Goal: Browse casually

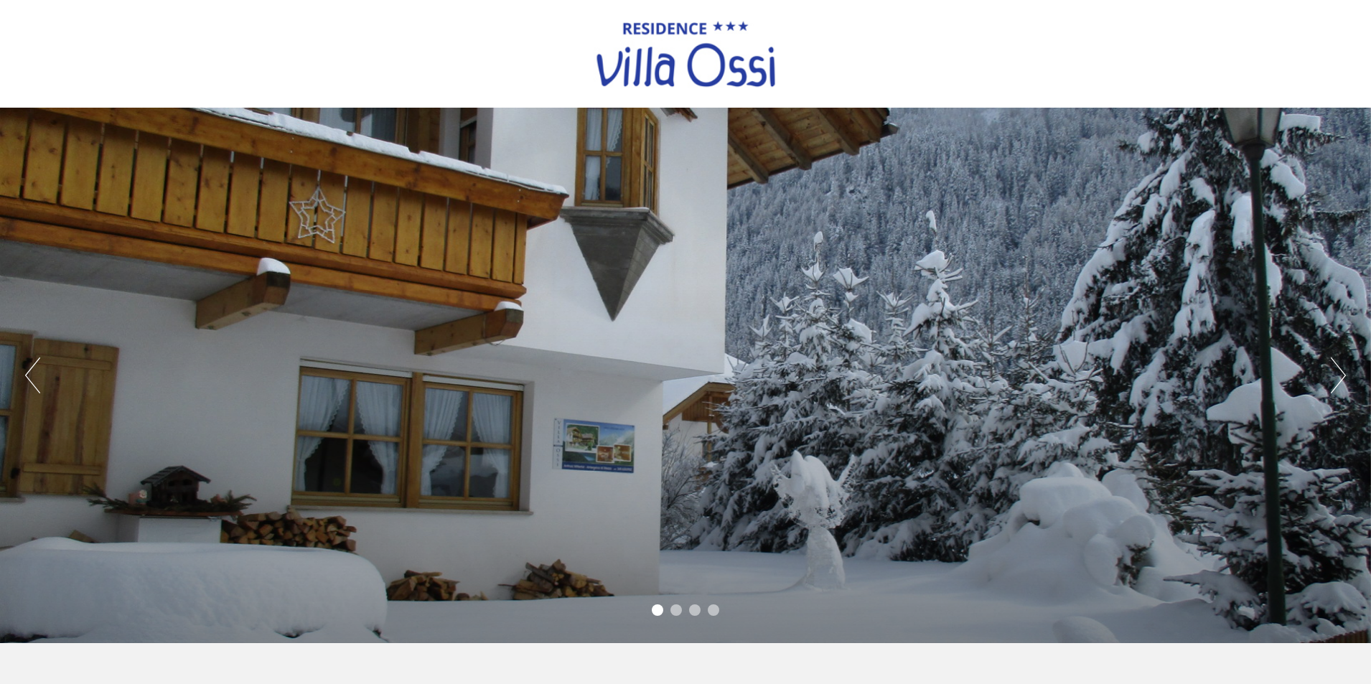
click at [674, 609] on li "2" at bounding box center [676, 610] width 11 height 11
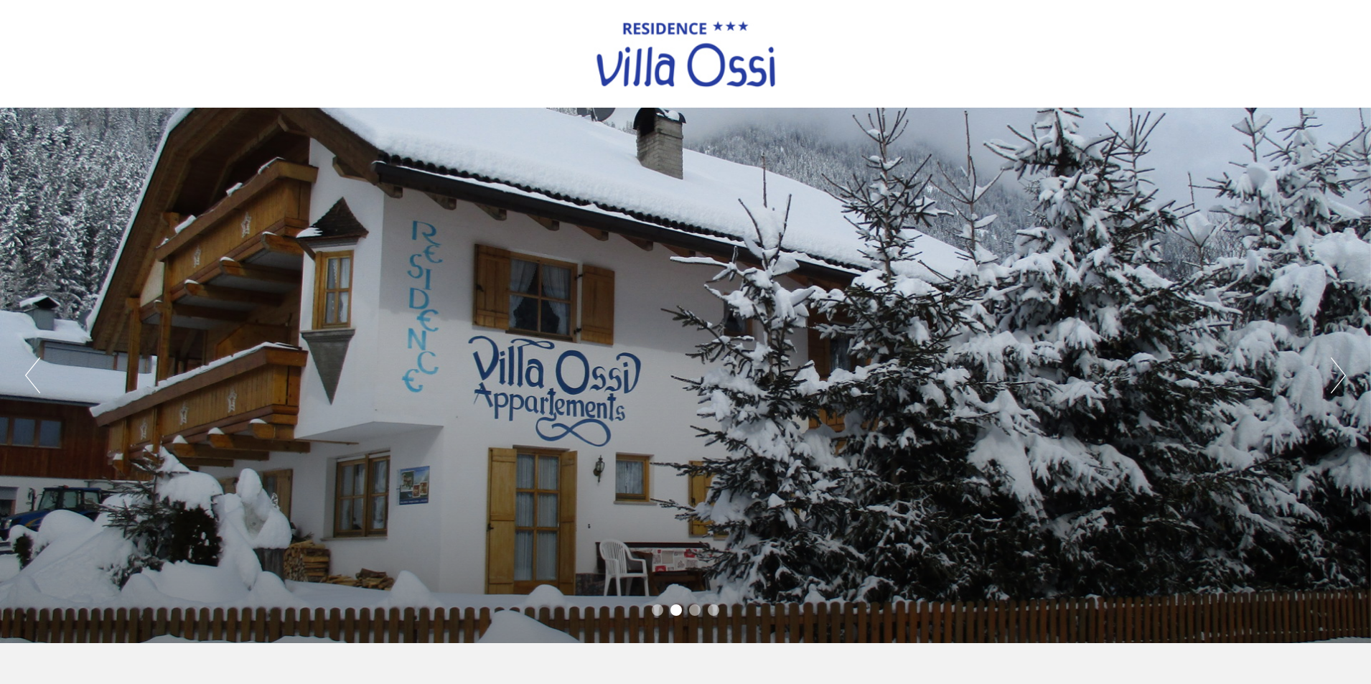
click at [693, 609] on li "3" at bounding box center [694, 610] width 11 height 11
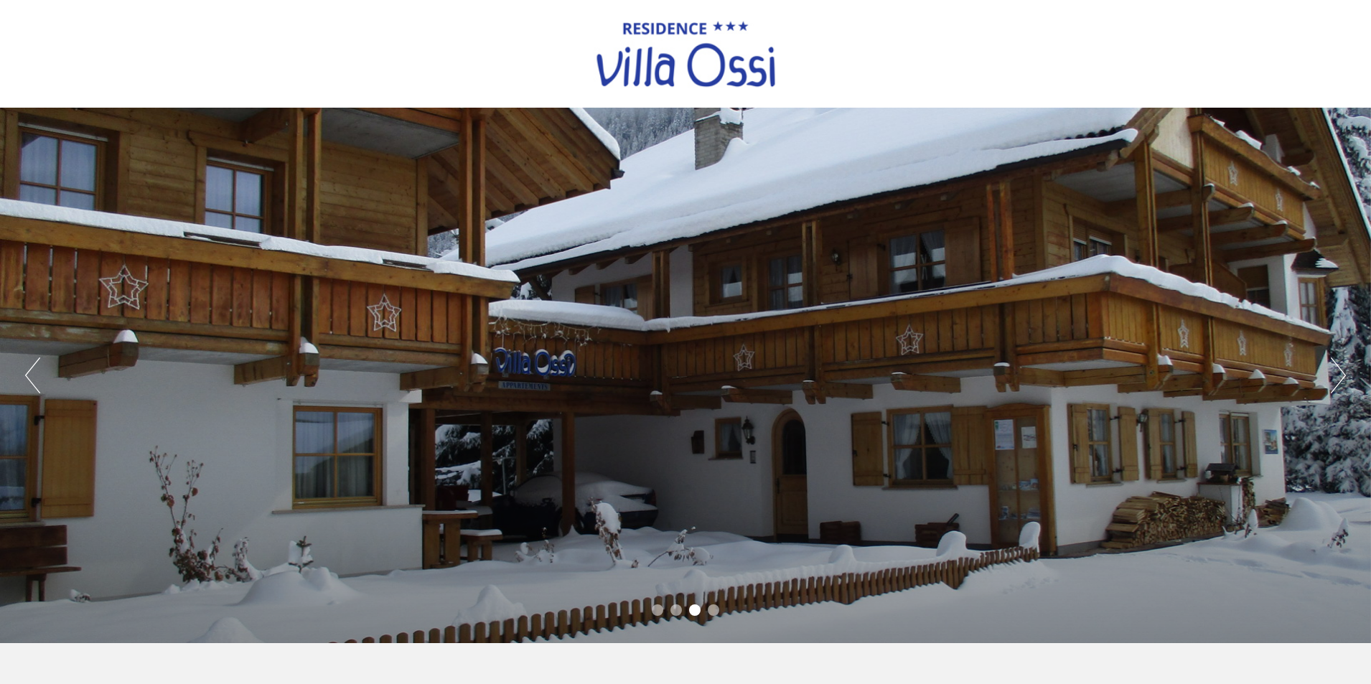
click at [711, 611] on li "4" at bounding box center [713, 610] width 11 height 11
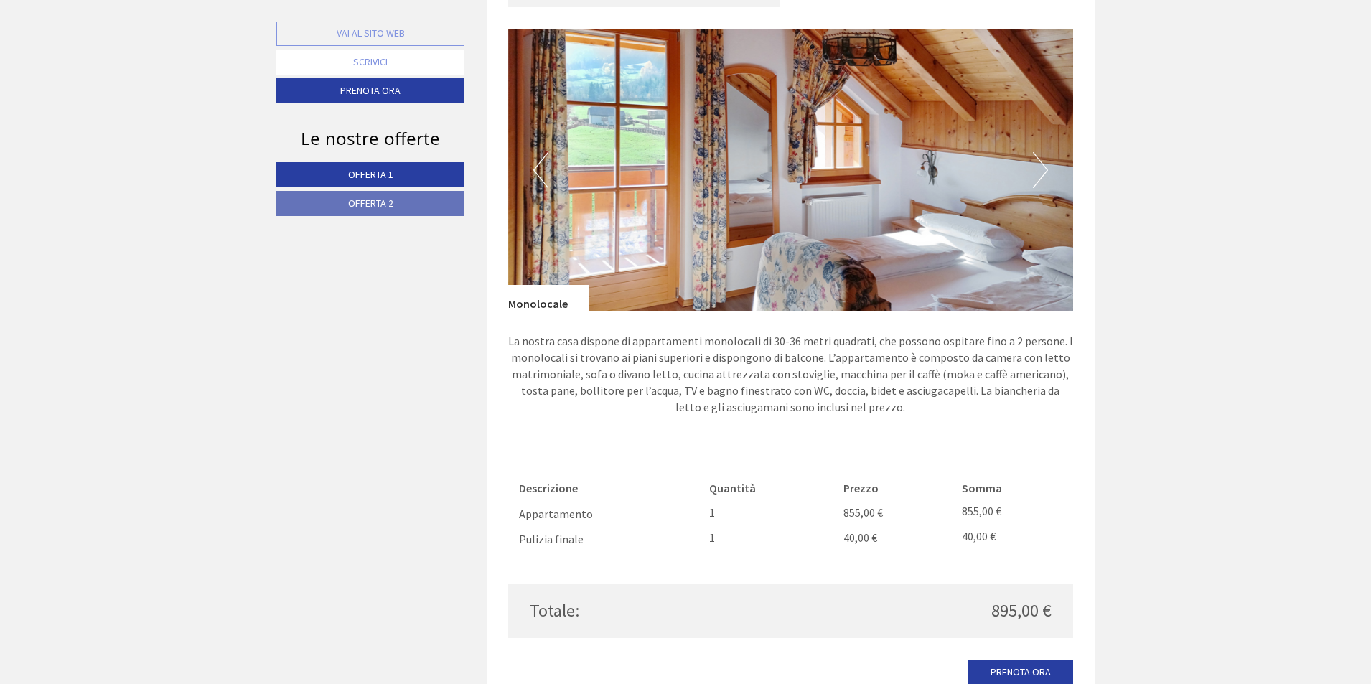
scroll to position [957, 0]
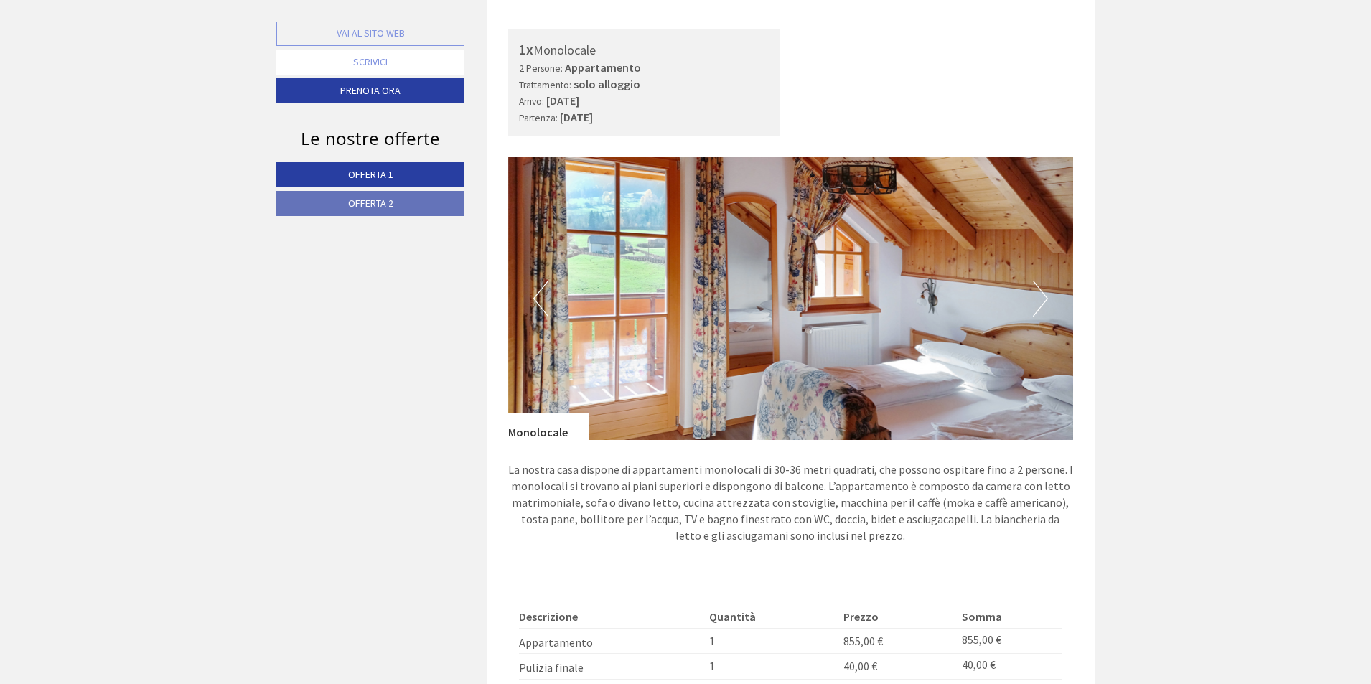
click at [1046, 300] on button "Next" at bounding box center [1040, 299] width 15 height 36
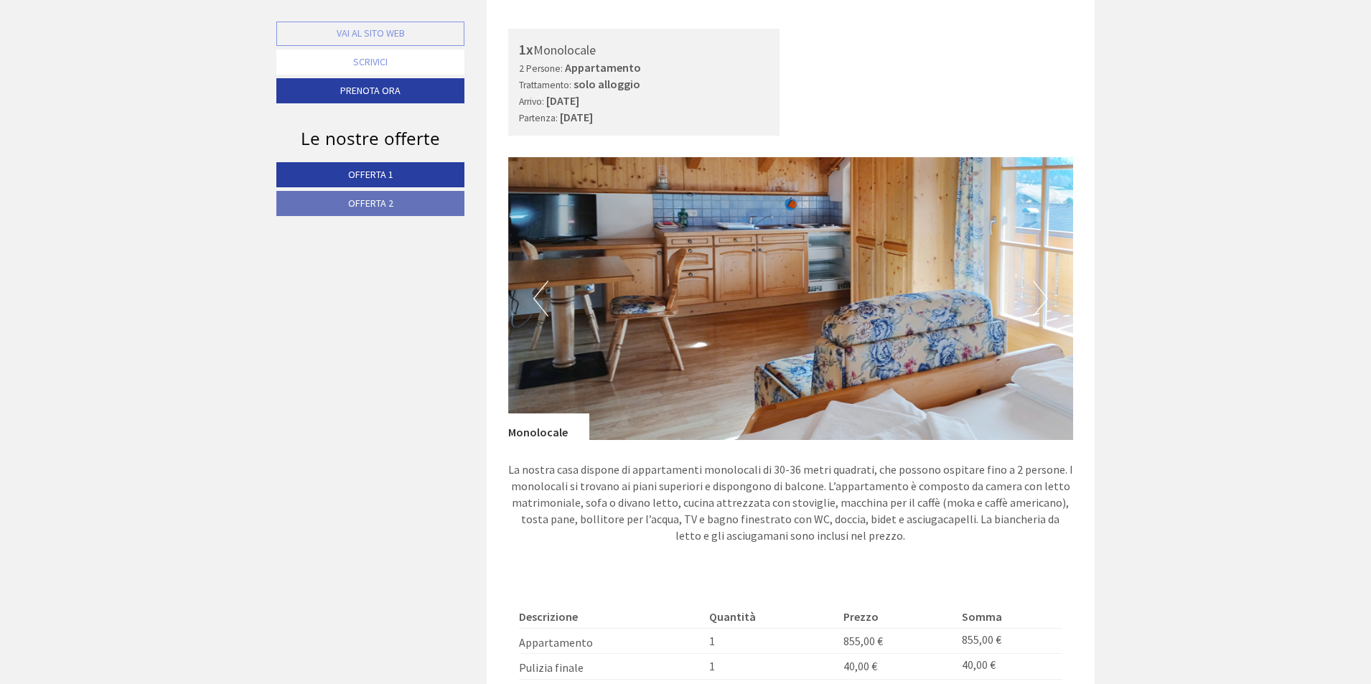
click at [1045, 300] on button "Next" at bounding box center [1040, 299] width 15 height 36
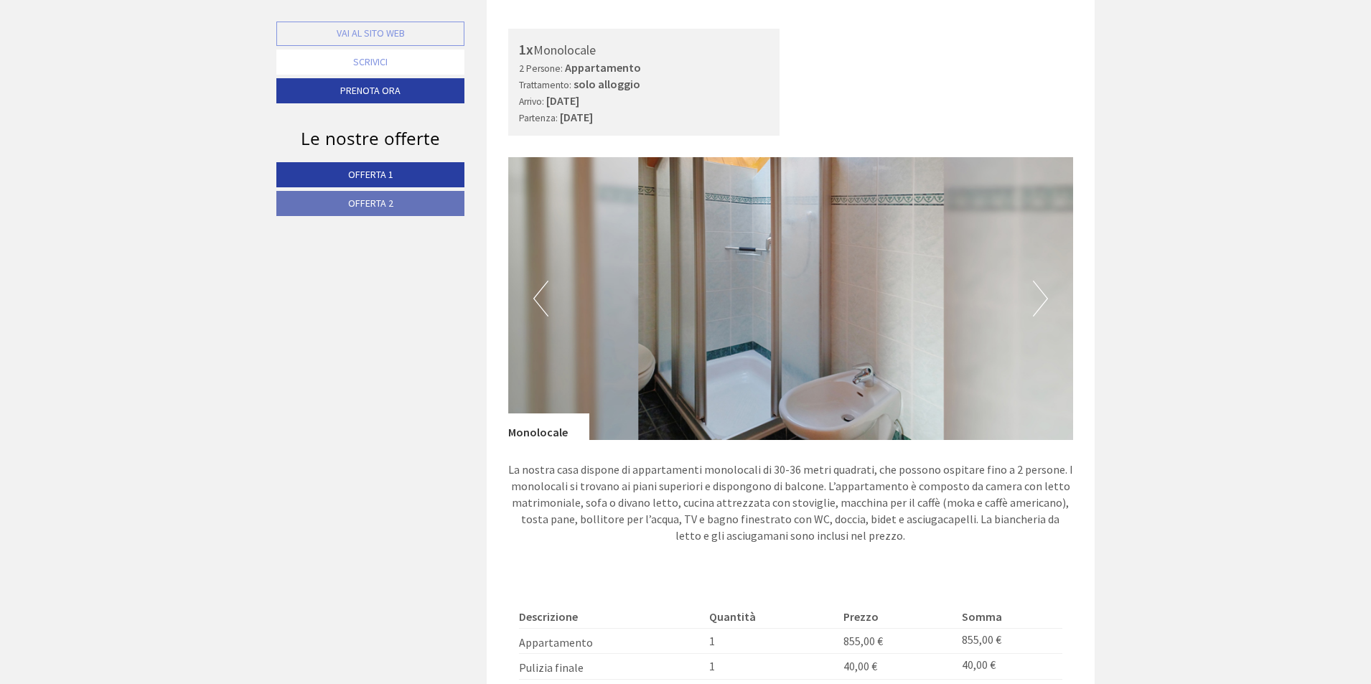
click at [1045, 300] on button "Next" at bounding box center [1040, 299] width 15 height 36
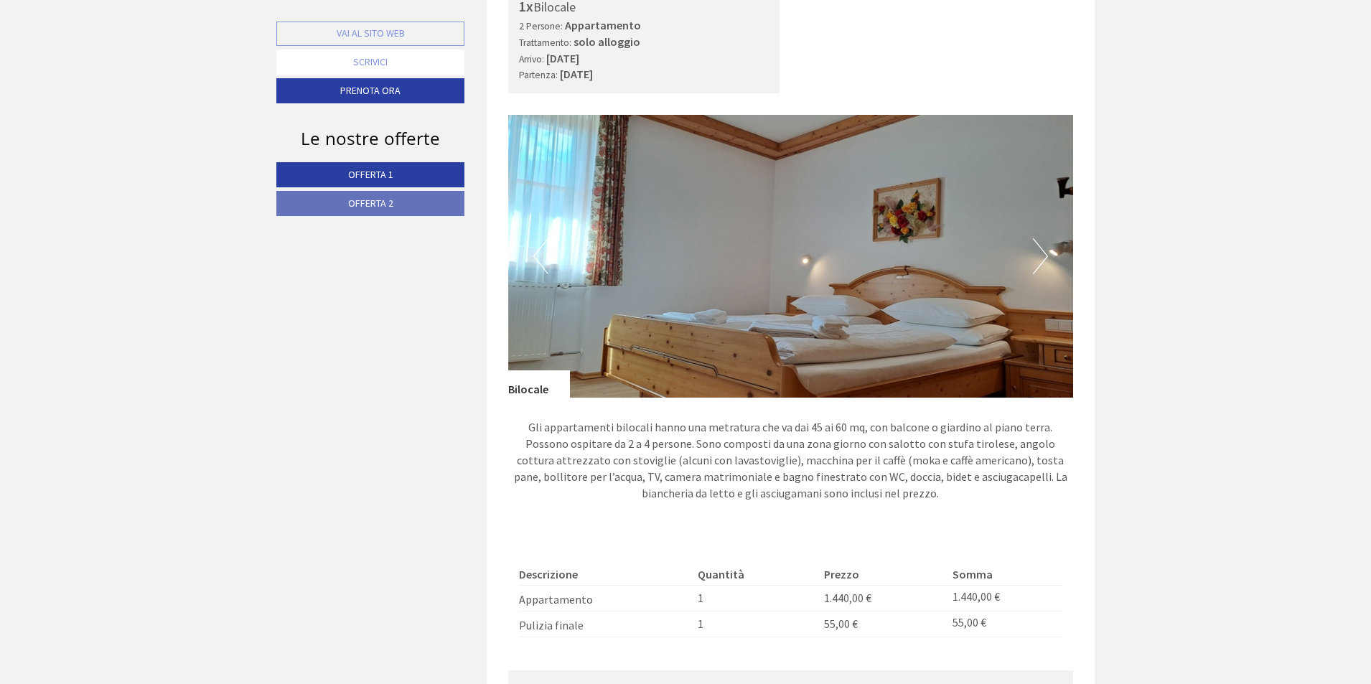
scroll to position [1914, 0]
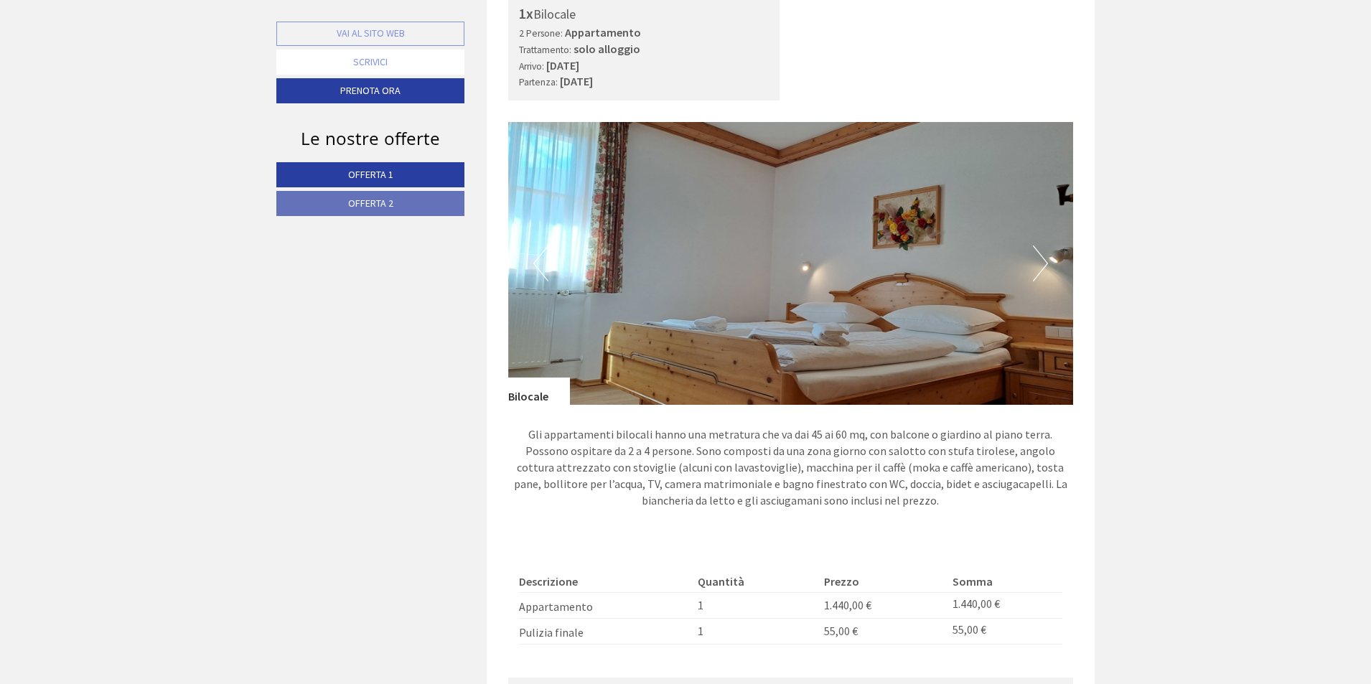
click at [1042, 269] on button "Next" at bounding box center [1040, 264] width 15 height 36
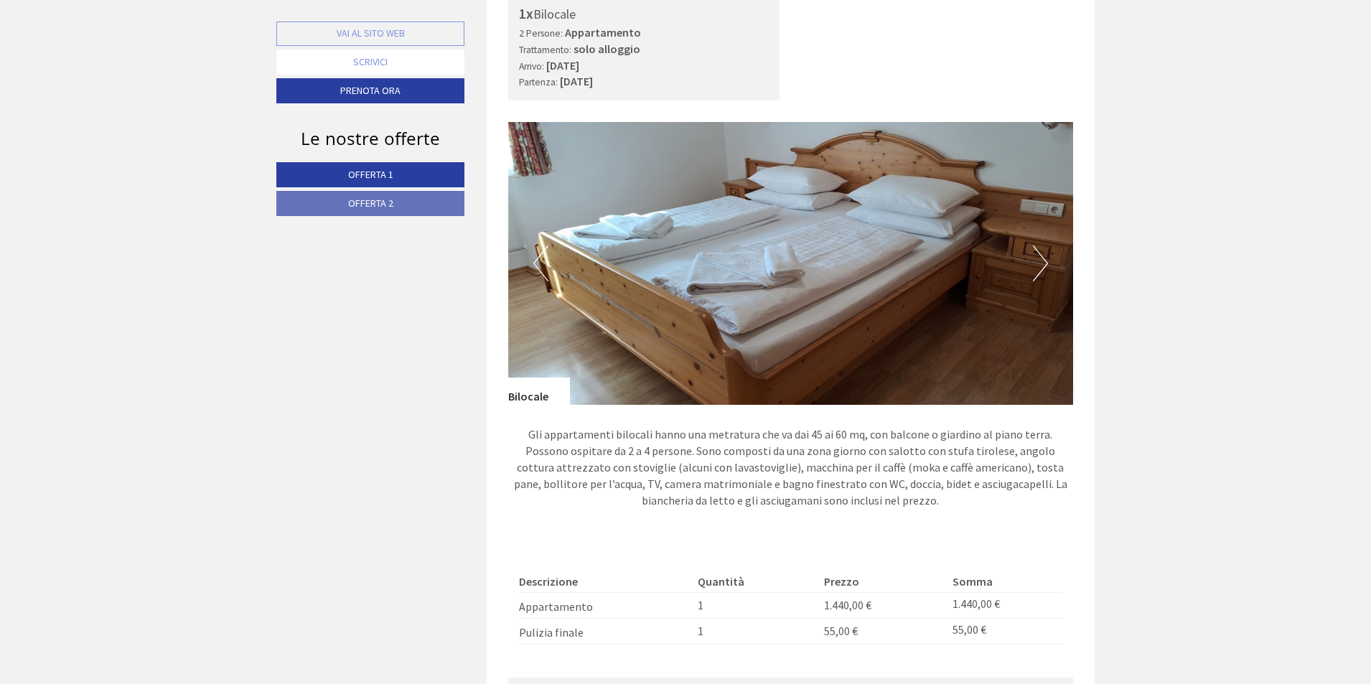
click at [1042, 269] on button "Next" at bounding box center [1040, 264] width 15 height 36
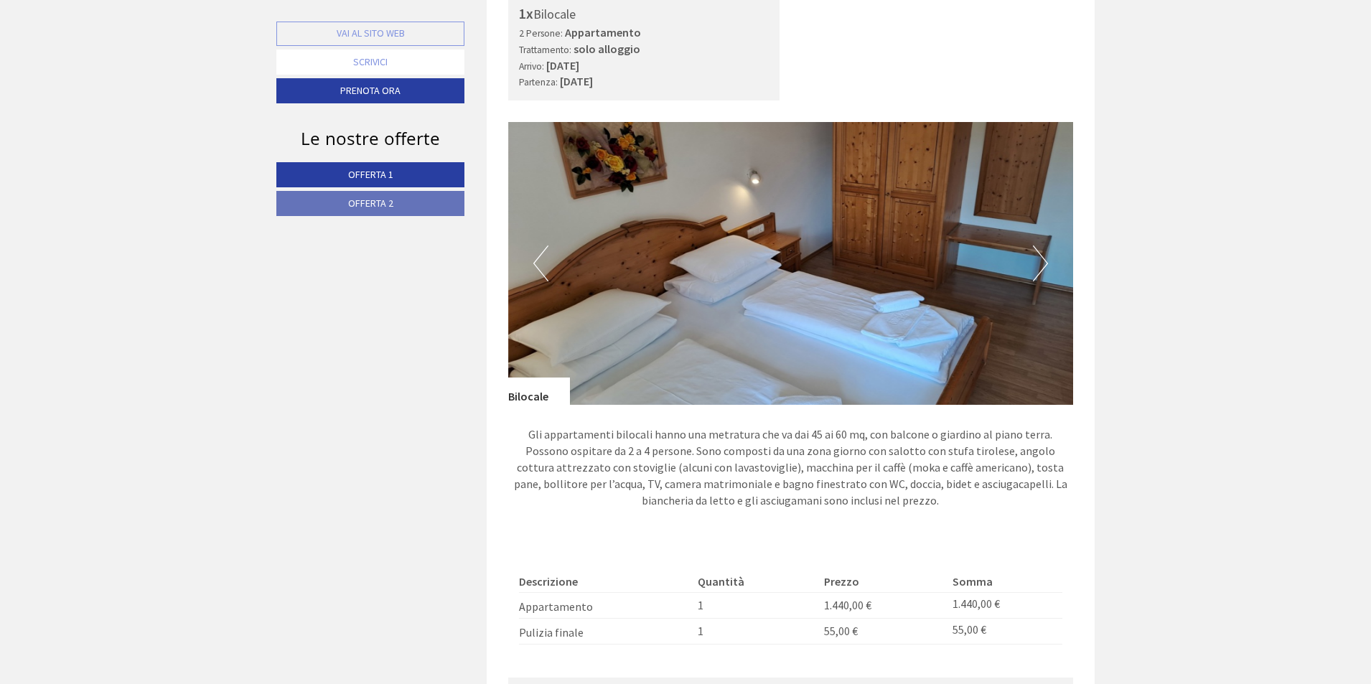
click at [1042, 269] on button "Next" at bounding box center [1040, 264] width 15 height 36
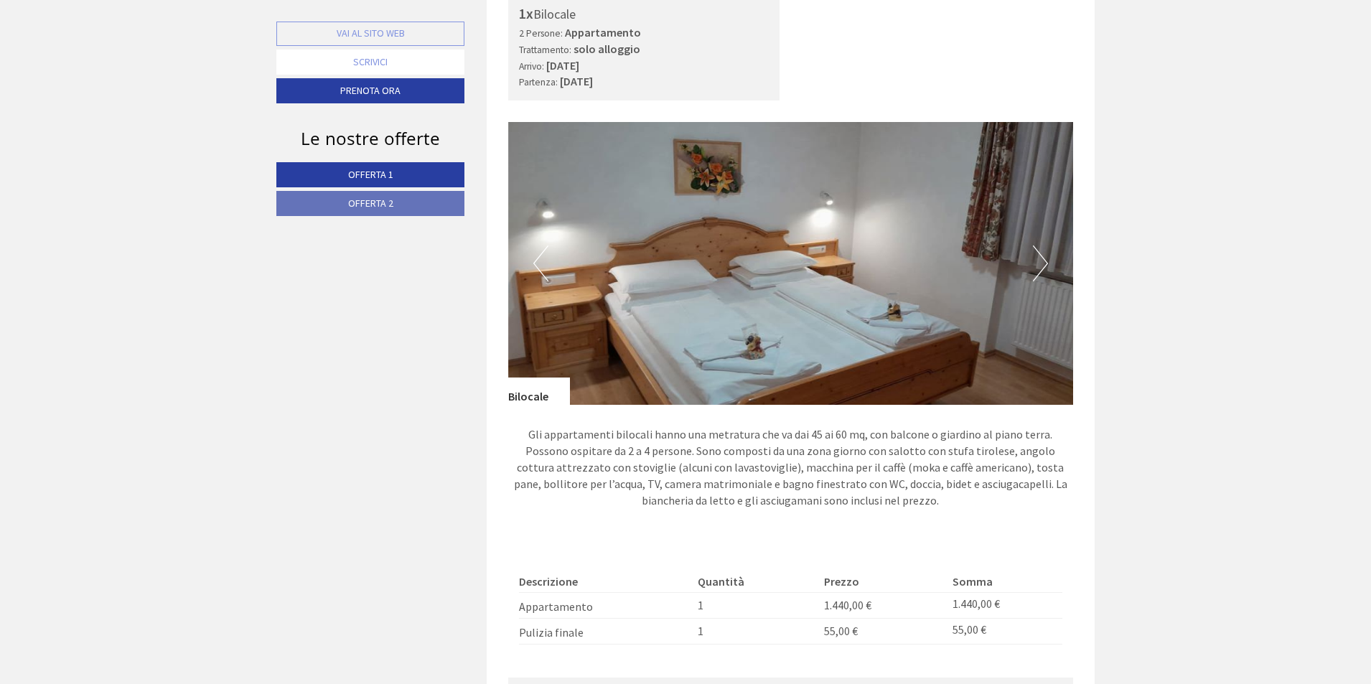
click at [1042, 269] on button "Next" at bounding box center [1040, 264] width 15 height 36
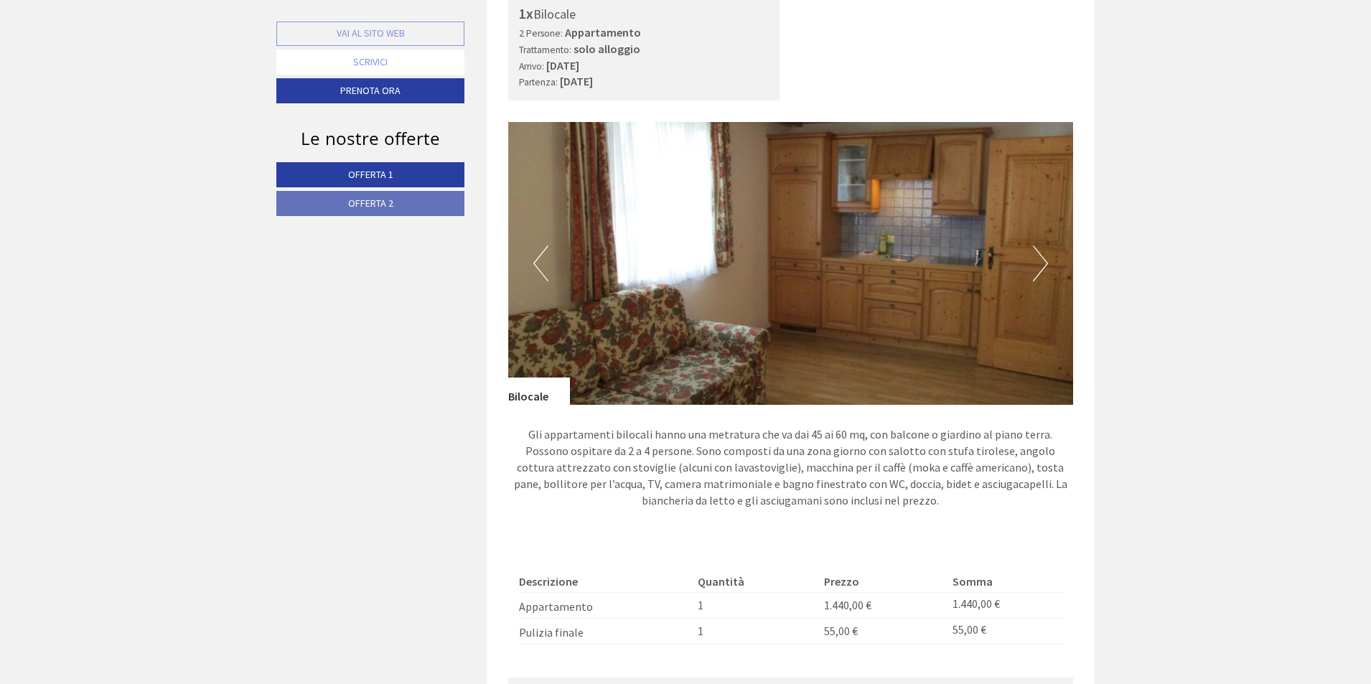
click at [1042, 269] on button "Next" at bounding box center [1040, 264] width 15 height 36
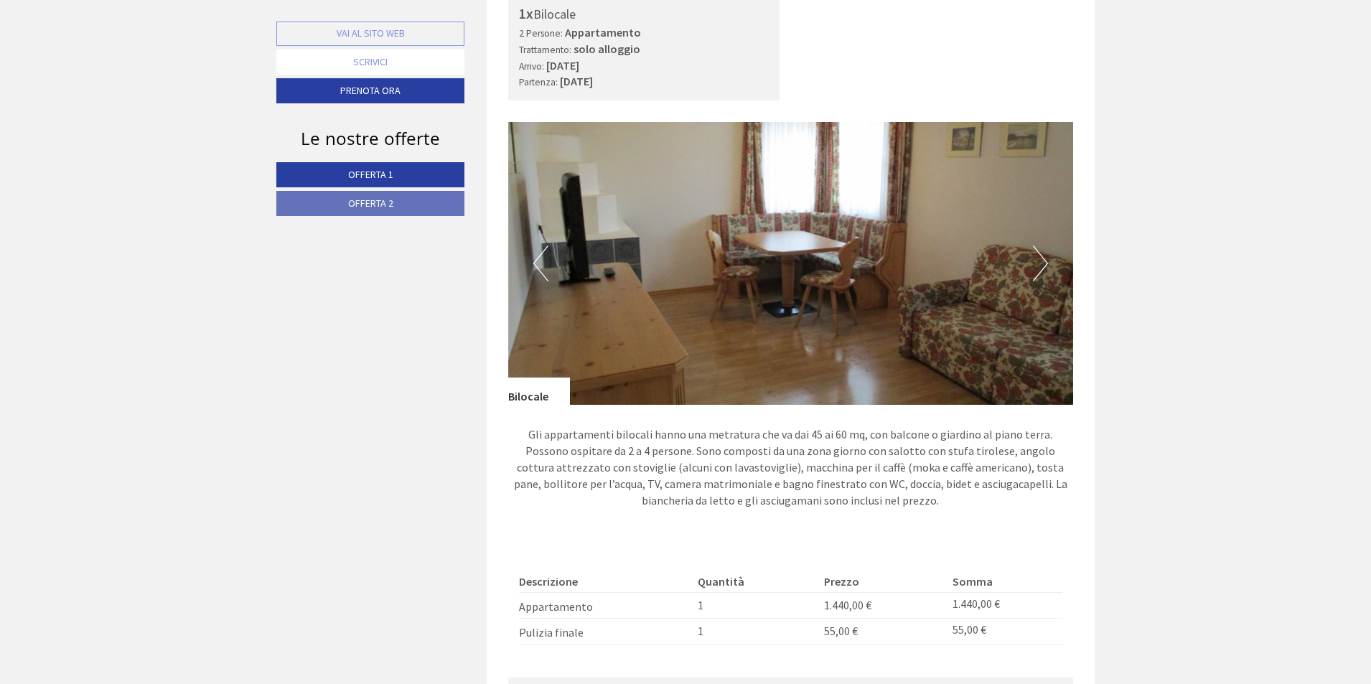
click at [1042, 269] on button "Next" at bounding box center [1040, 264] width 15 height 36
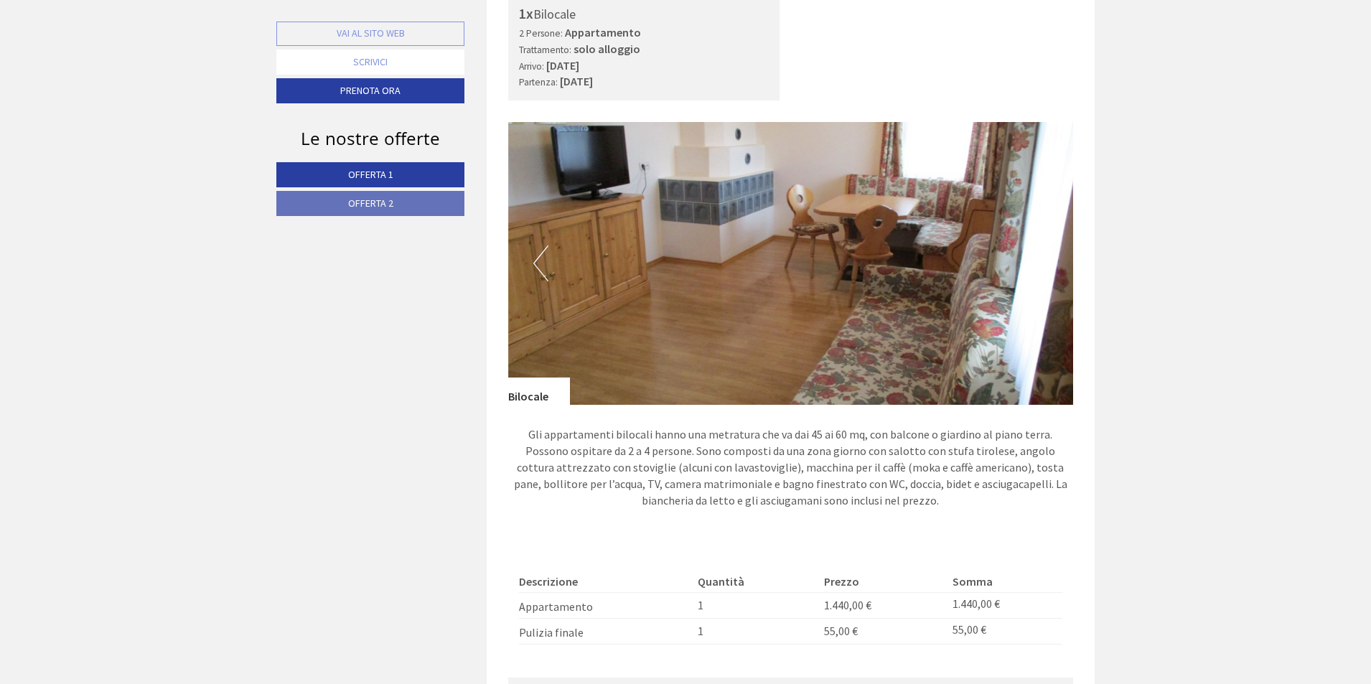
click at [1042, 269] on button "Next" at bounding box center [1040, 264] width 15 height 36
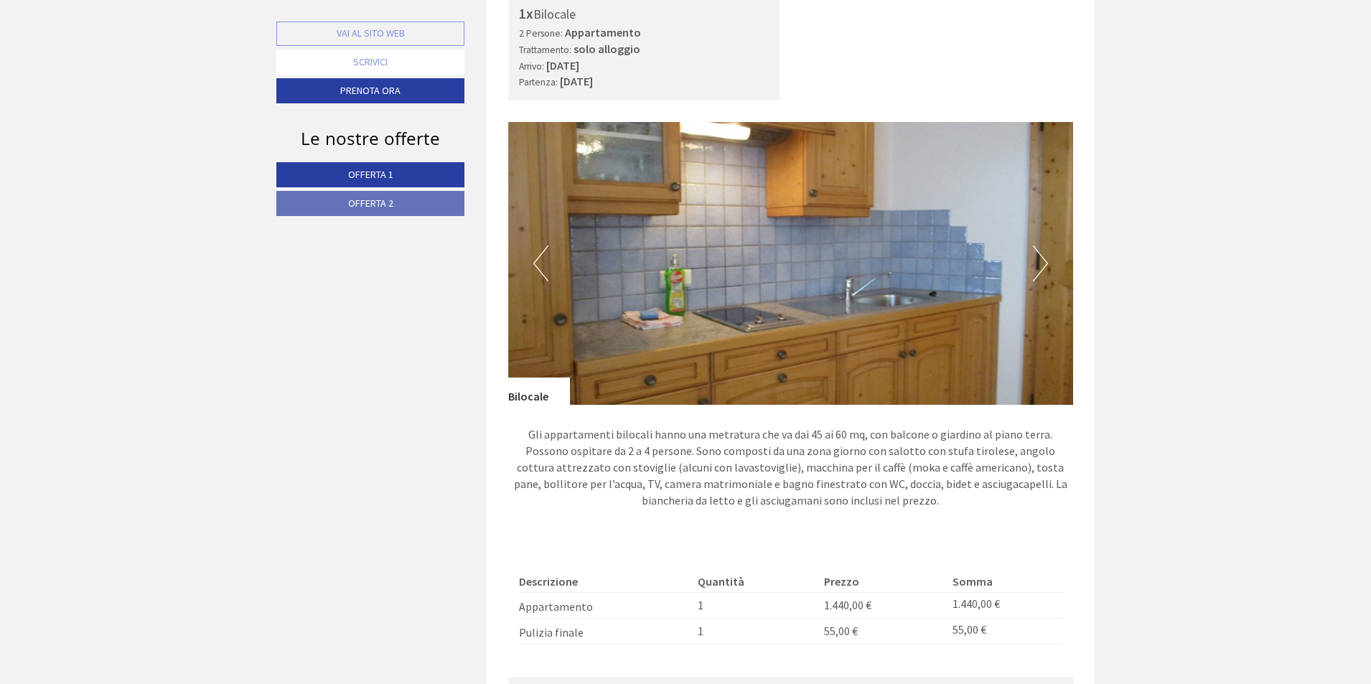
click at [1042, 269] on button "Next" at bounding box center [1040, 264] width 15 height 36
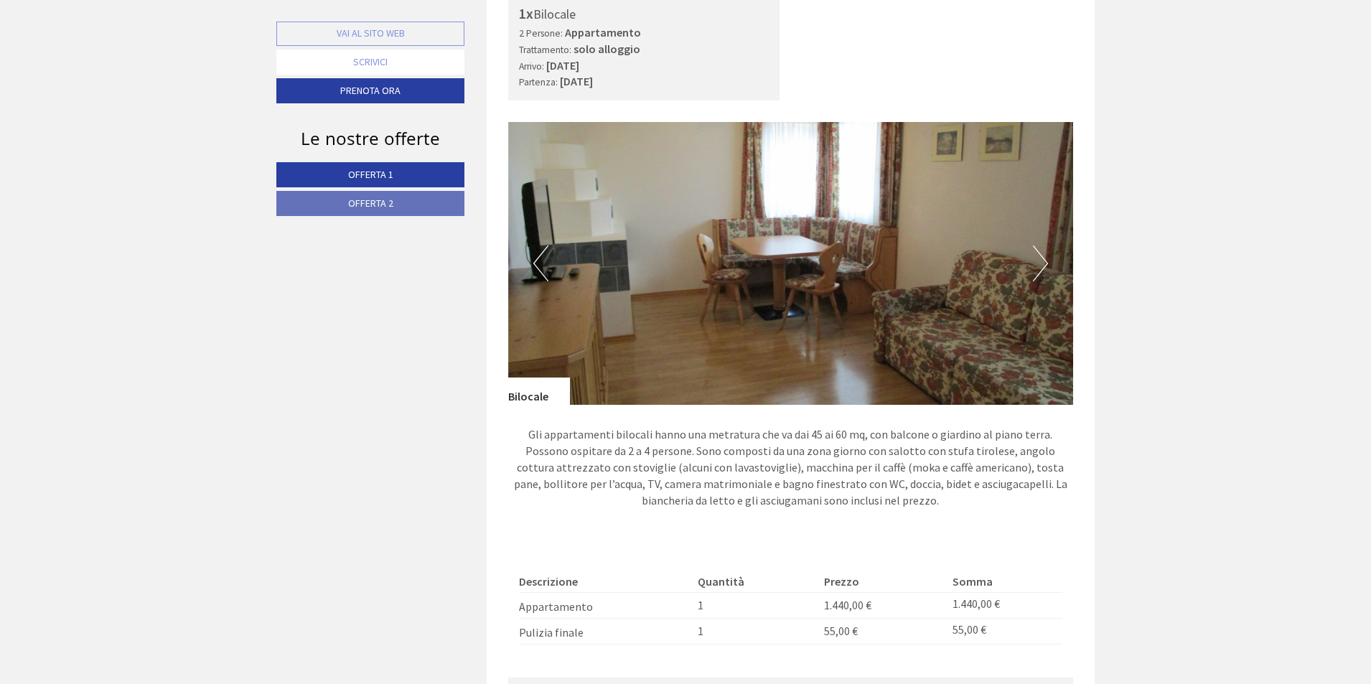
click at [1042, 269] on button "Next" at bounding box center [1040, 264] width 15 height 36
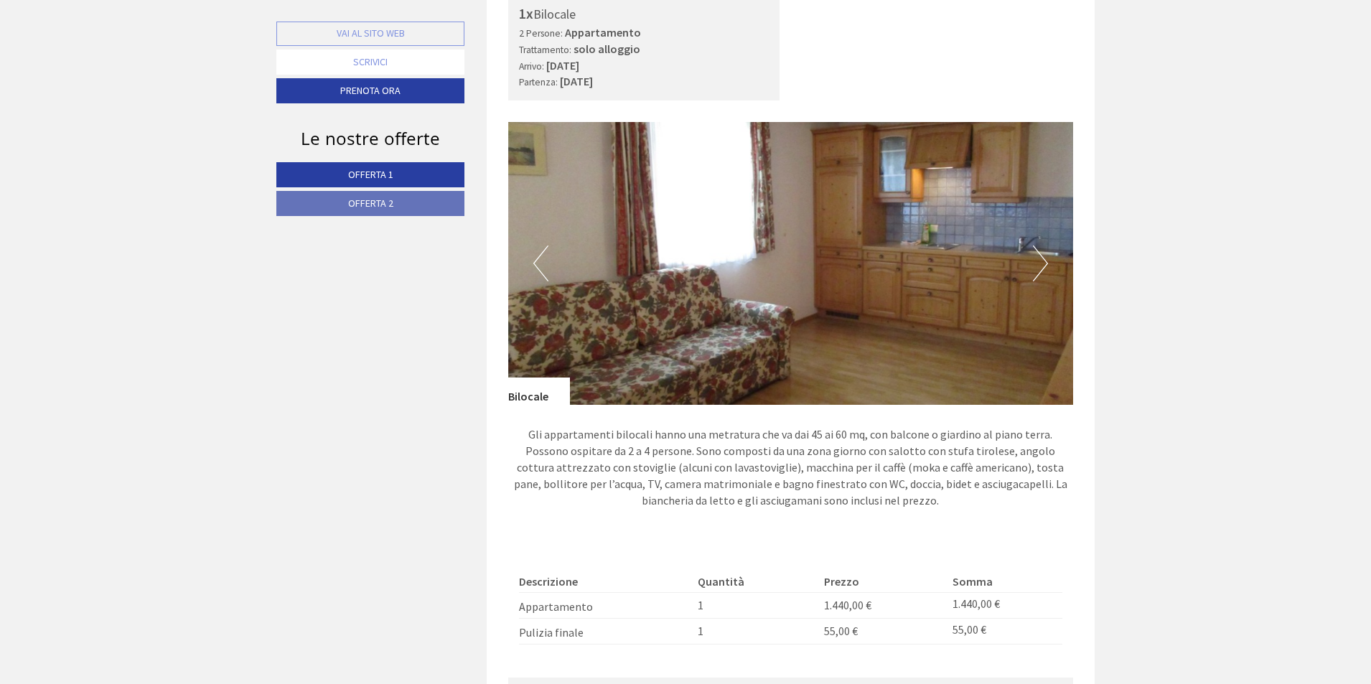
click at [1042, 269] on button "Next" at bounding box center [1040, 264] width 15 height 36
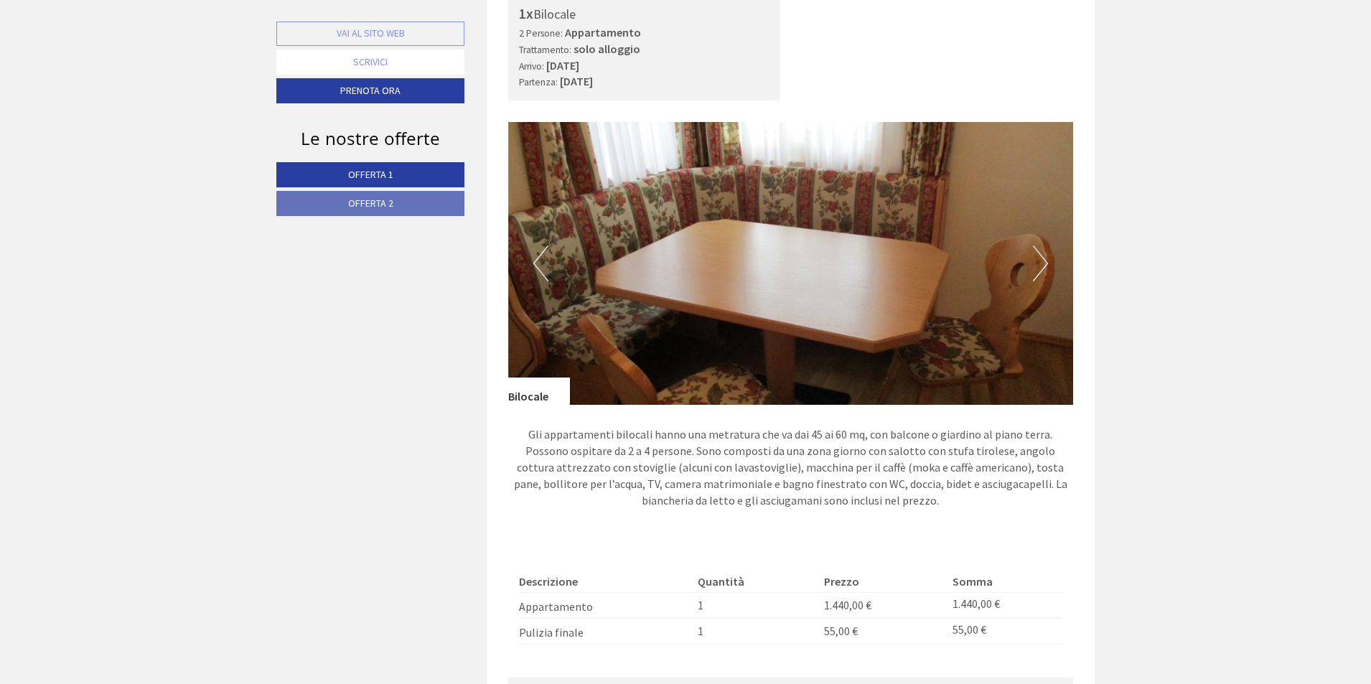
click at [1042, 269] on button "Next" at bounding box center [1040, 264] width 15 height 36
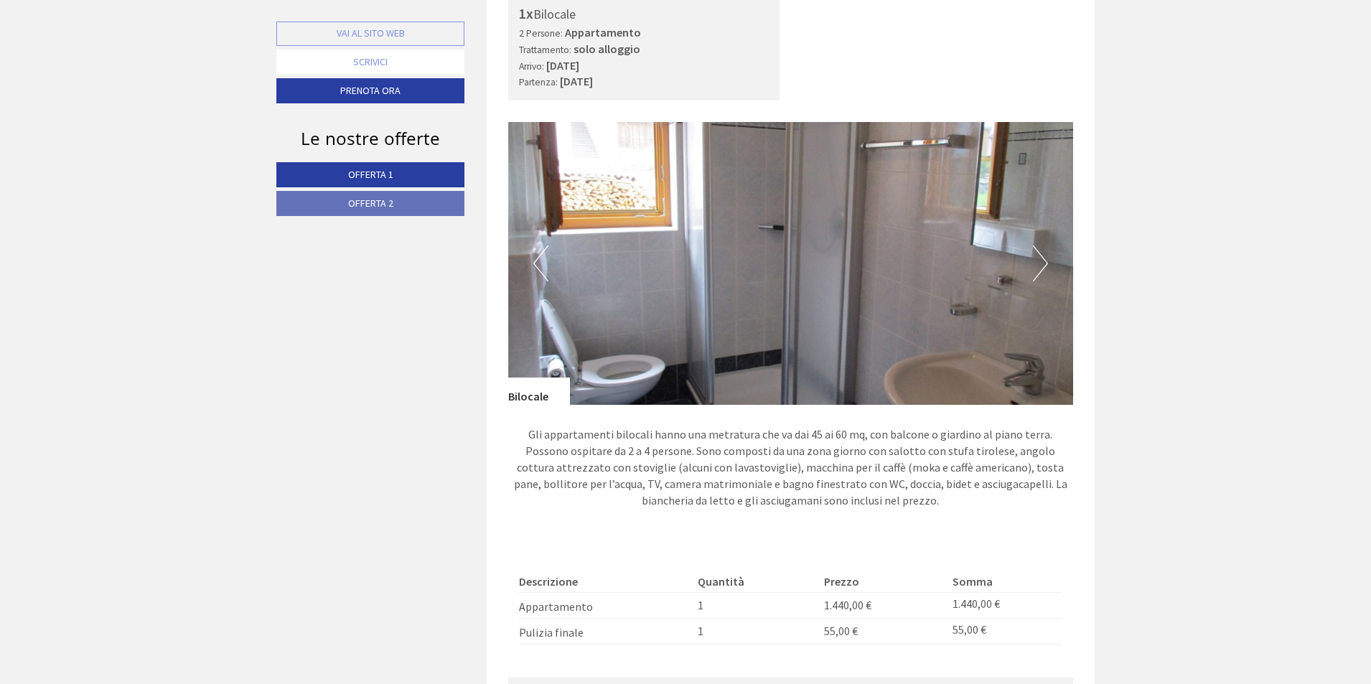
click at [1042, 269] on button "Next" at bounding box center [1040, 264] width 15 height 36
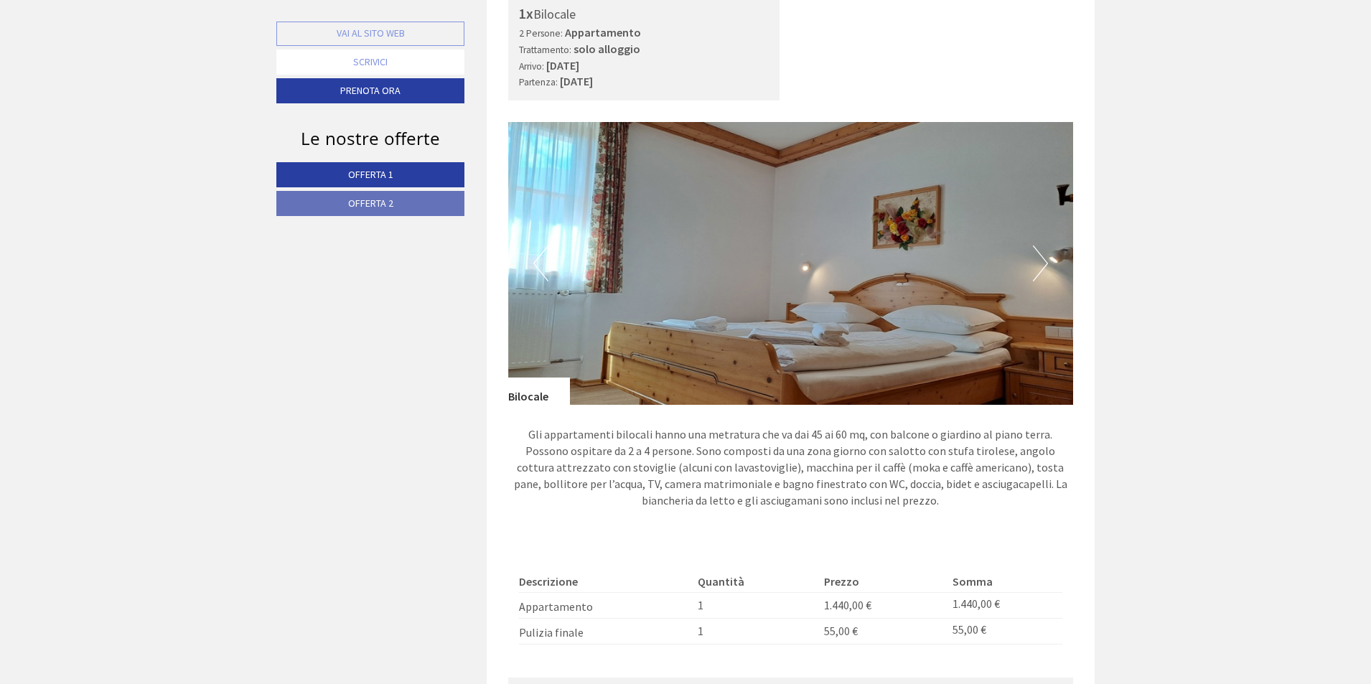
click at [1042, 269] on button "Next" at bounding box center [1040, 264] width 15 height 36
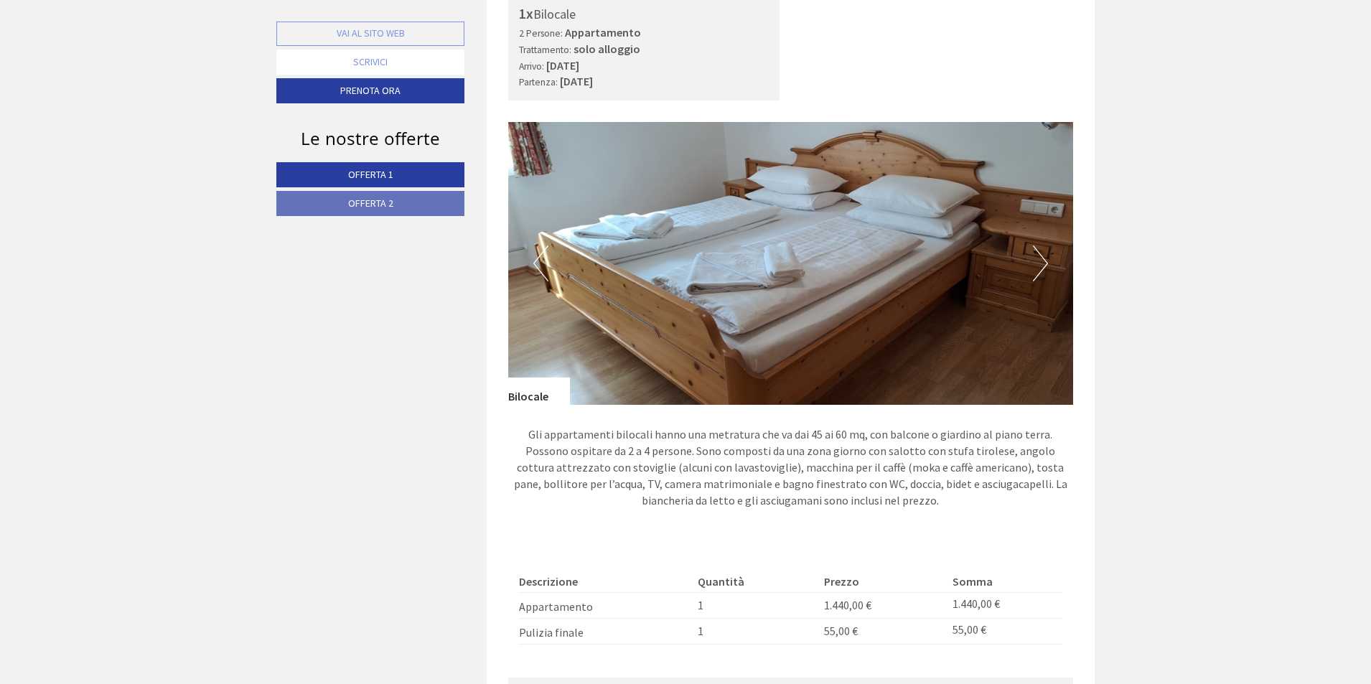
click at [1042, 269] on button "Next" at bounding box center [1040, 264] width 15 height 36
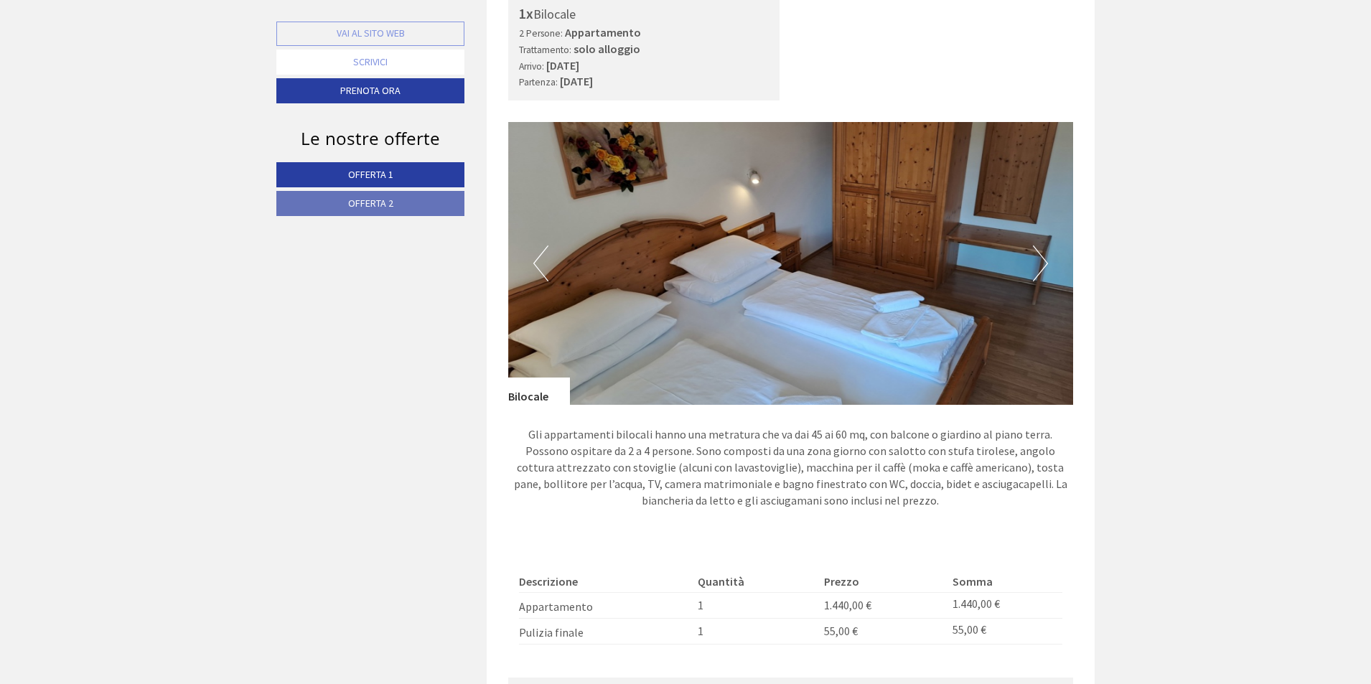
click at [1042, 269] on button "Next" at bounding box center [1040, 264] width 15 height 36
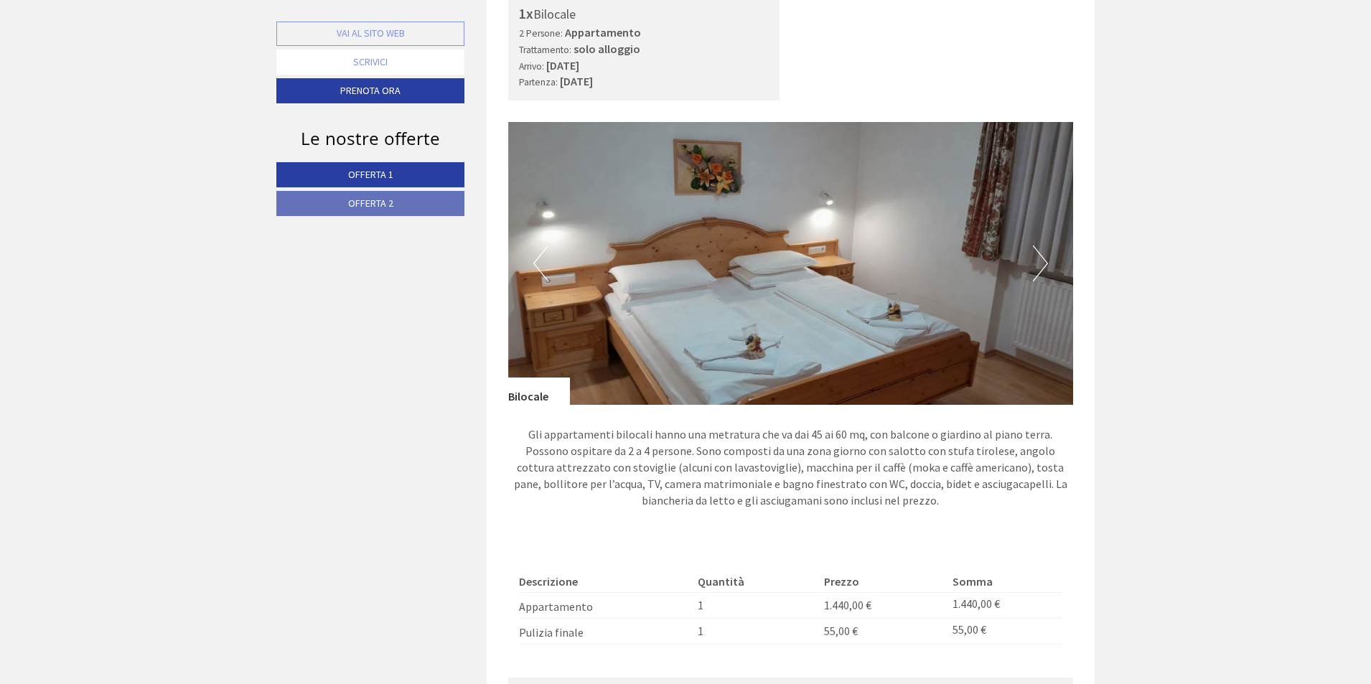
click at [1042, 269] on button "Next" at bounding box center [1040, 264] width 15 height 36
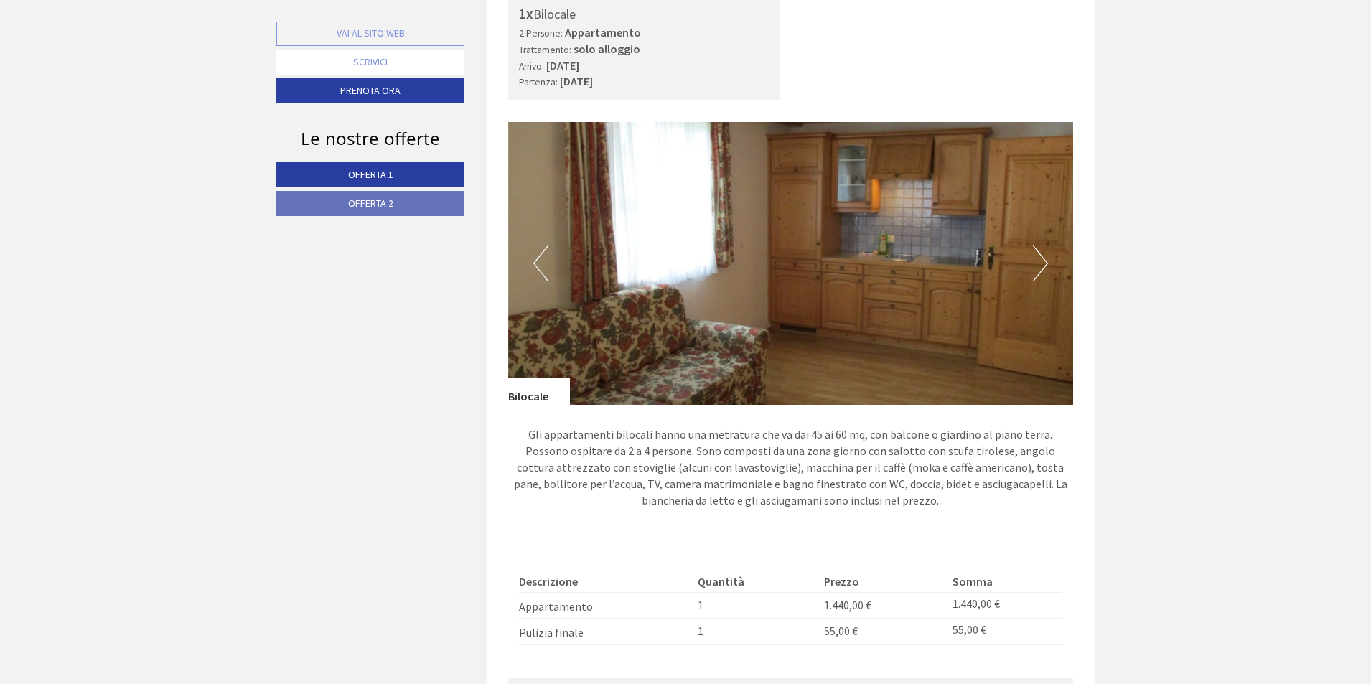
click at [1042, 269] on button "Next" at bounding box center [1040, 264] width 15 height 36
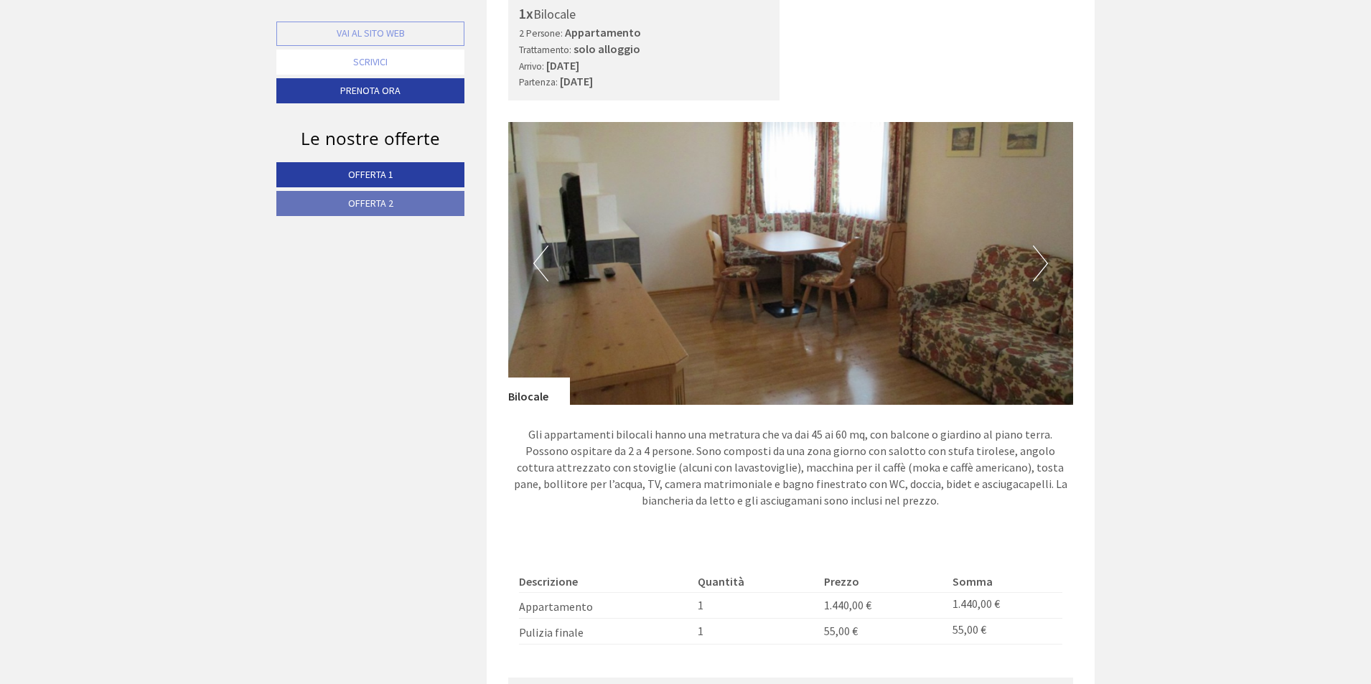
click at [1042, 269] on button "Next" at bounding box center [1040, 264] width 15 height 36
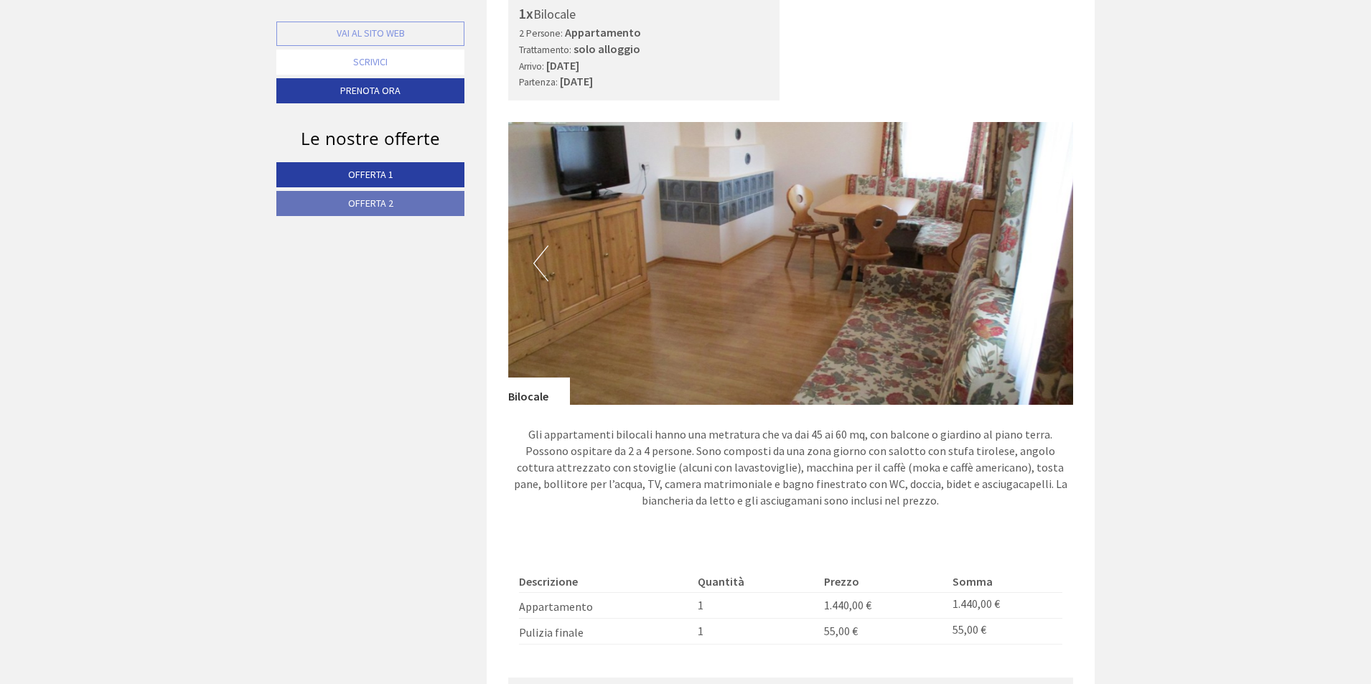
click at [1042, 269] on button "Next" at bounding box center [1040, 264] width 15 height 36
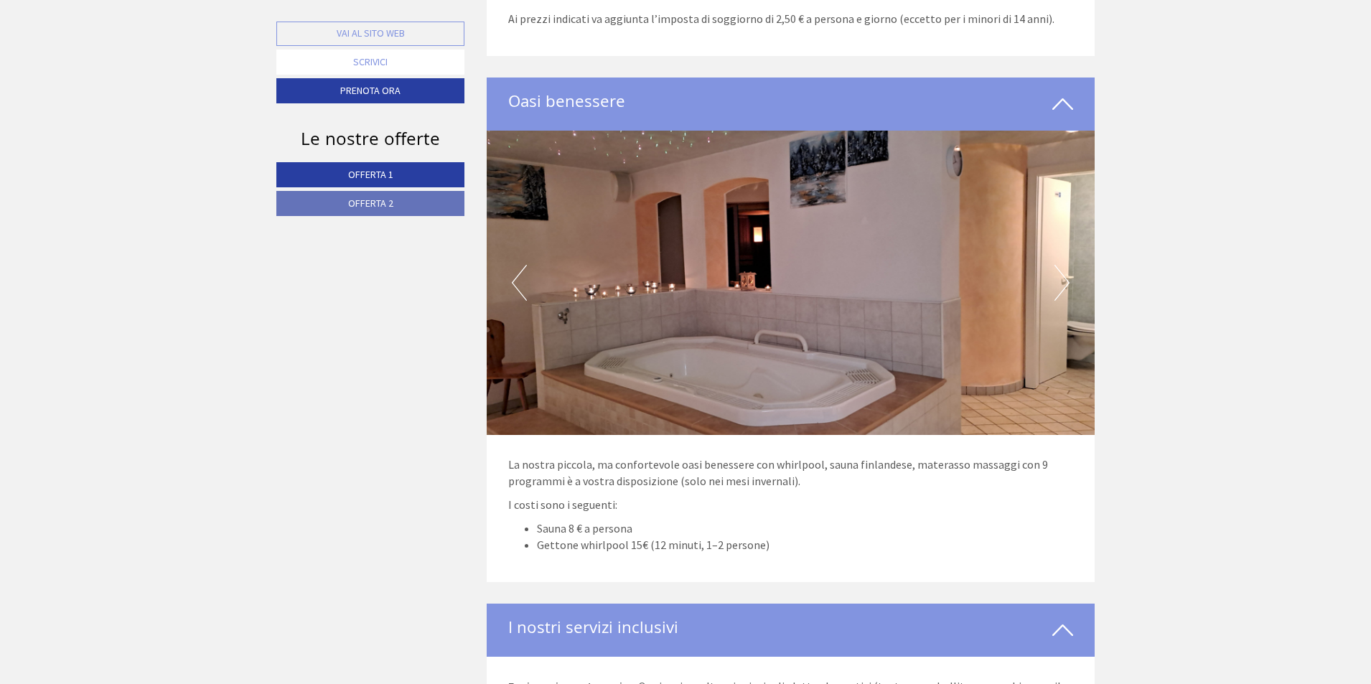
scroll to position [2752, 0]
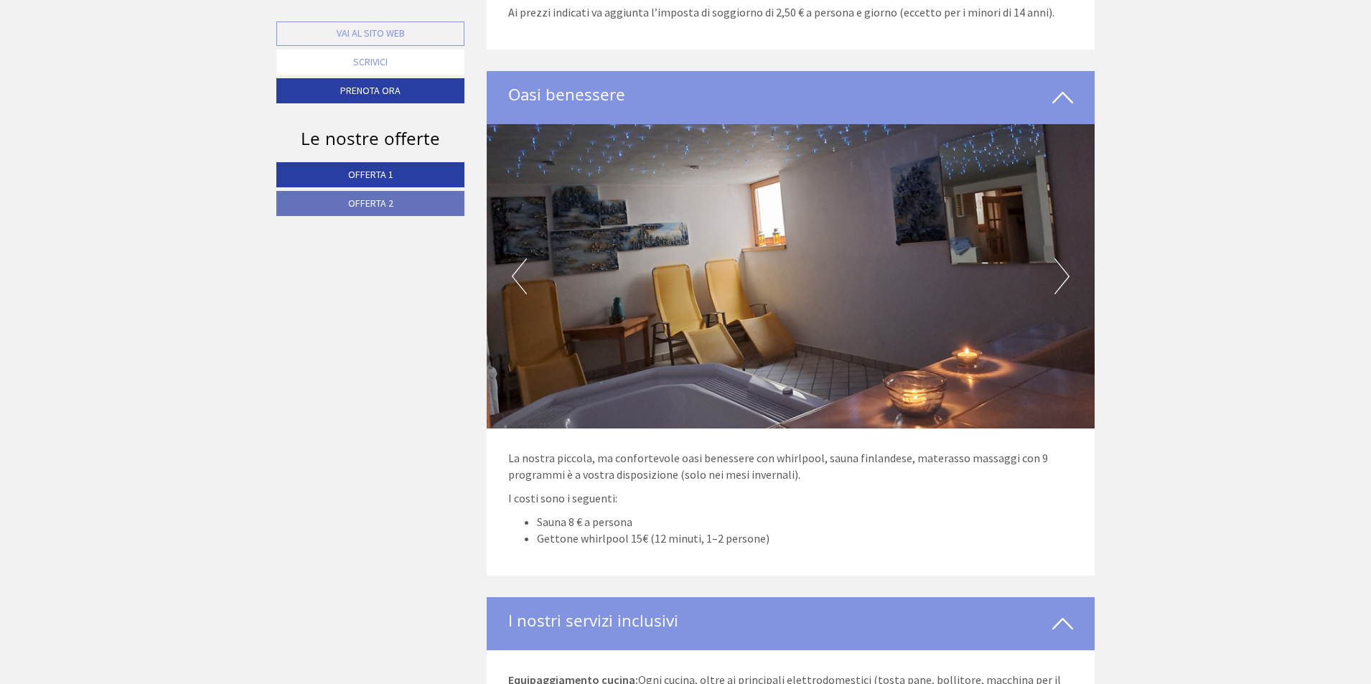
click at [1068, 275] on button "Next" at bounding box center [1062, 276] width 15 height 36
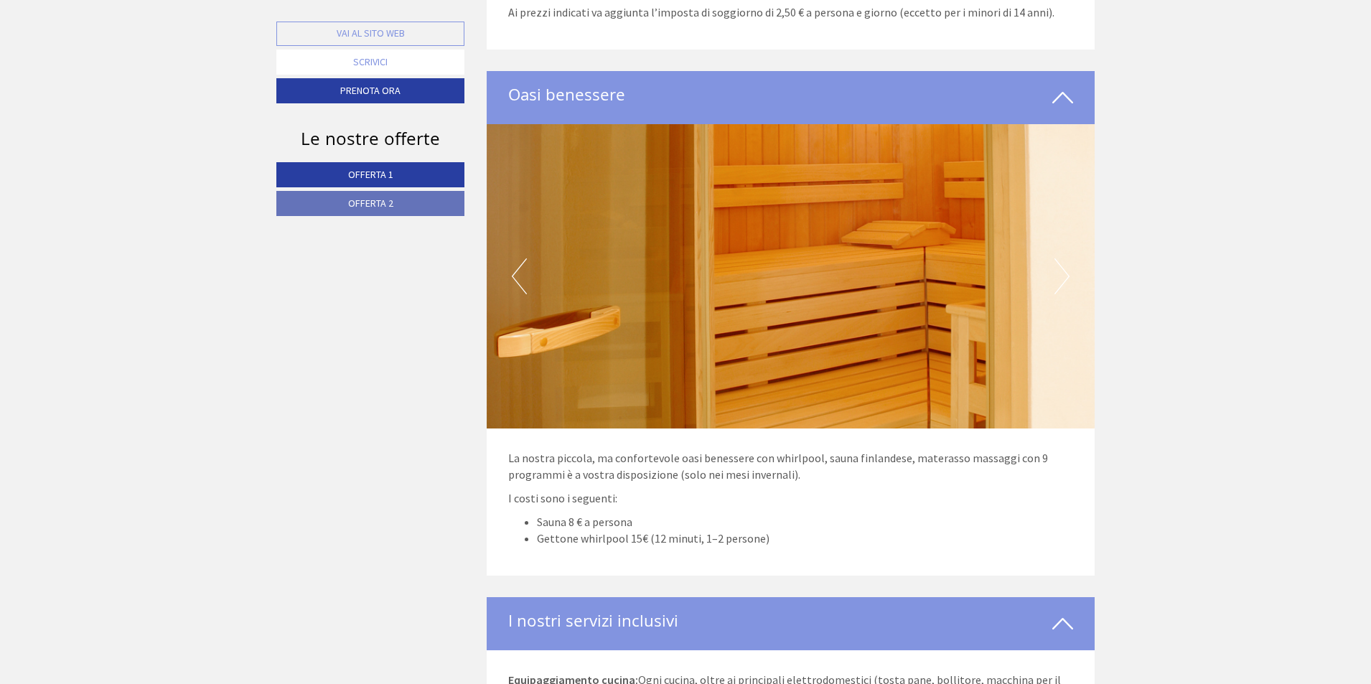
click at [1068, 275] on button "Next" at bounding box center [1062, 276] width 15 height 36
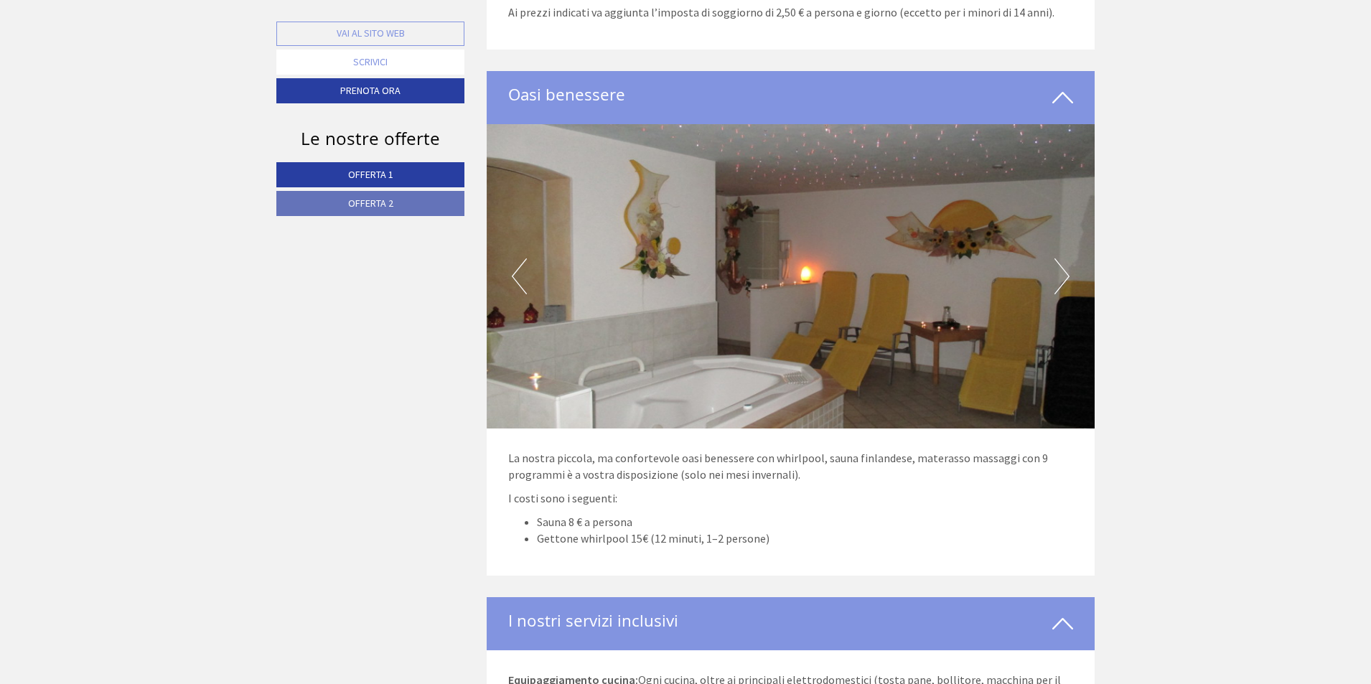
click at [1068, 275] on button "Next" at bounding box center [1062, 276] width 15 height 36
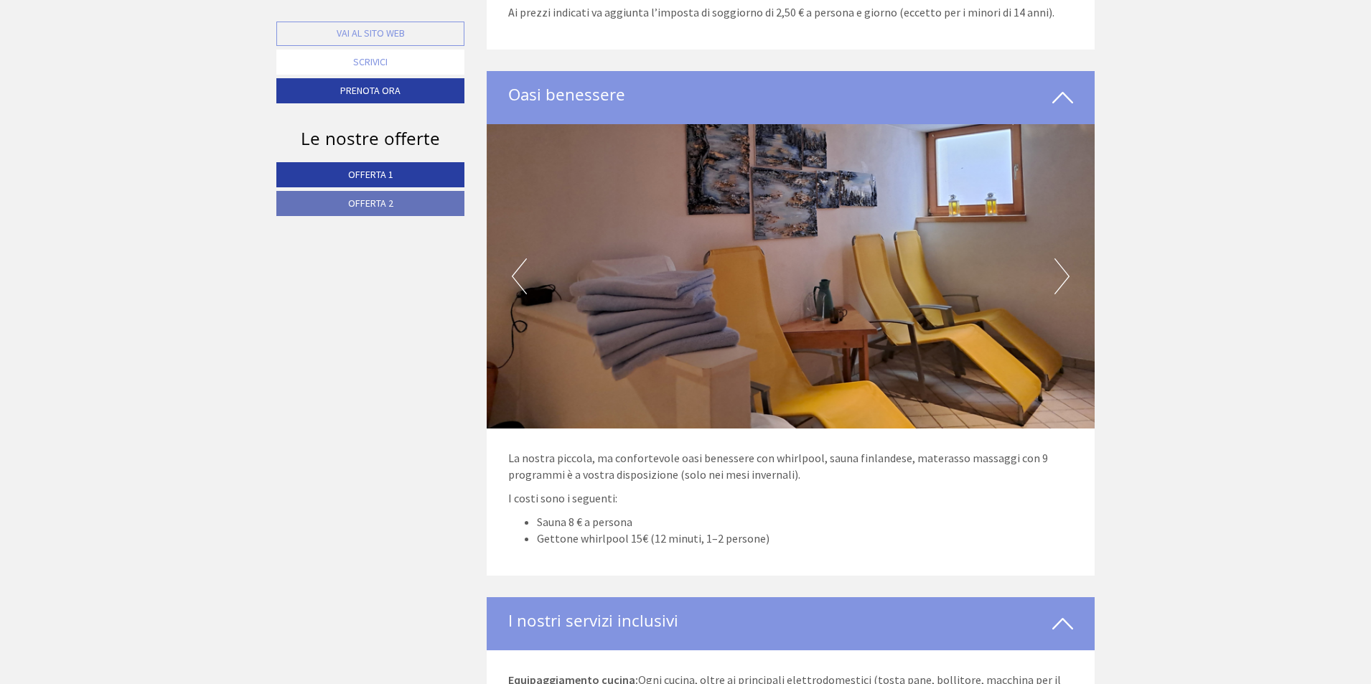
click at [1068, 275] on button "Next" at bounding box center [1062, 276] width 15 height 36
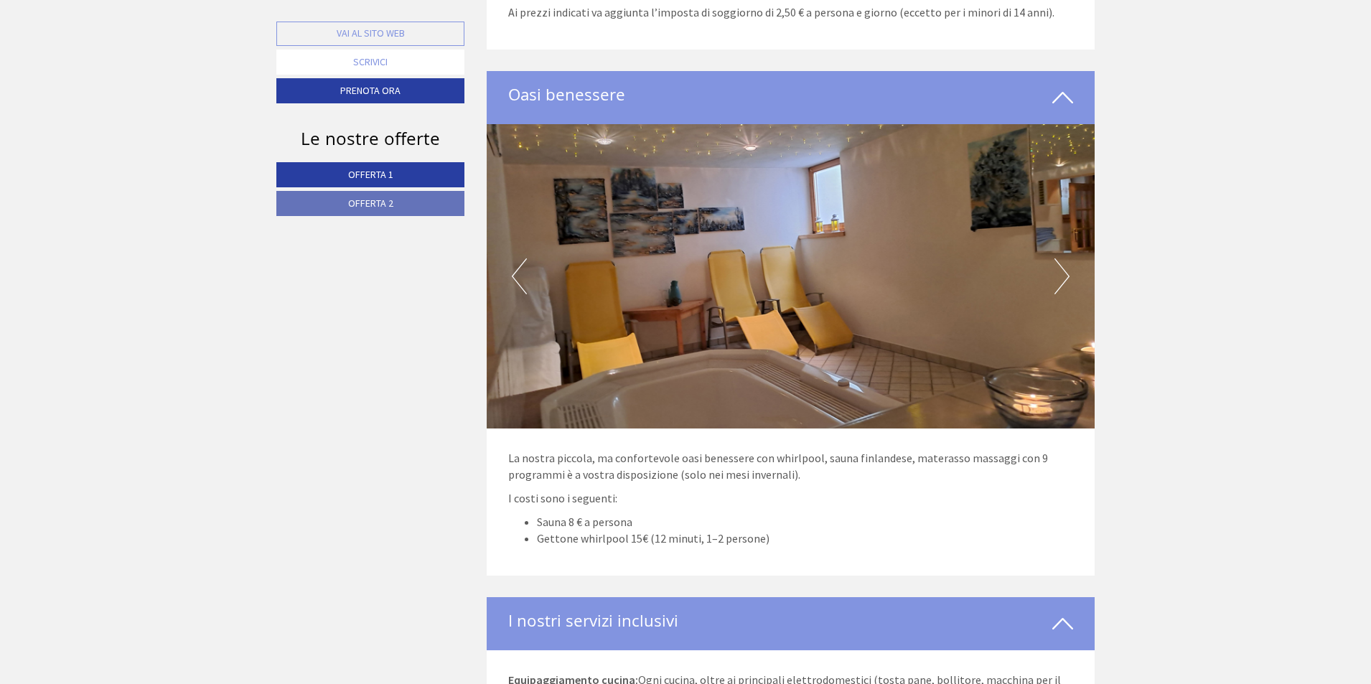
click at [1068, 275] on button "Next" at bounding box center [1062, 276] width 15 height 36
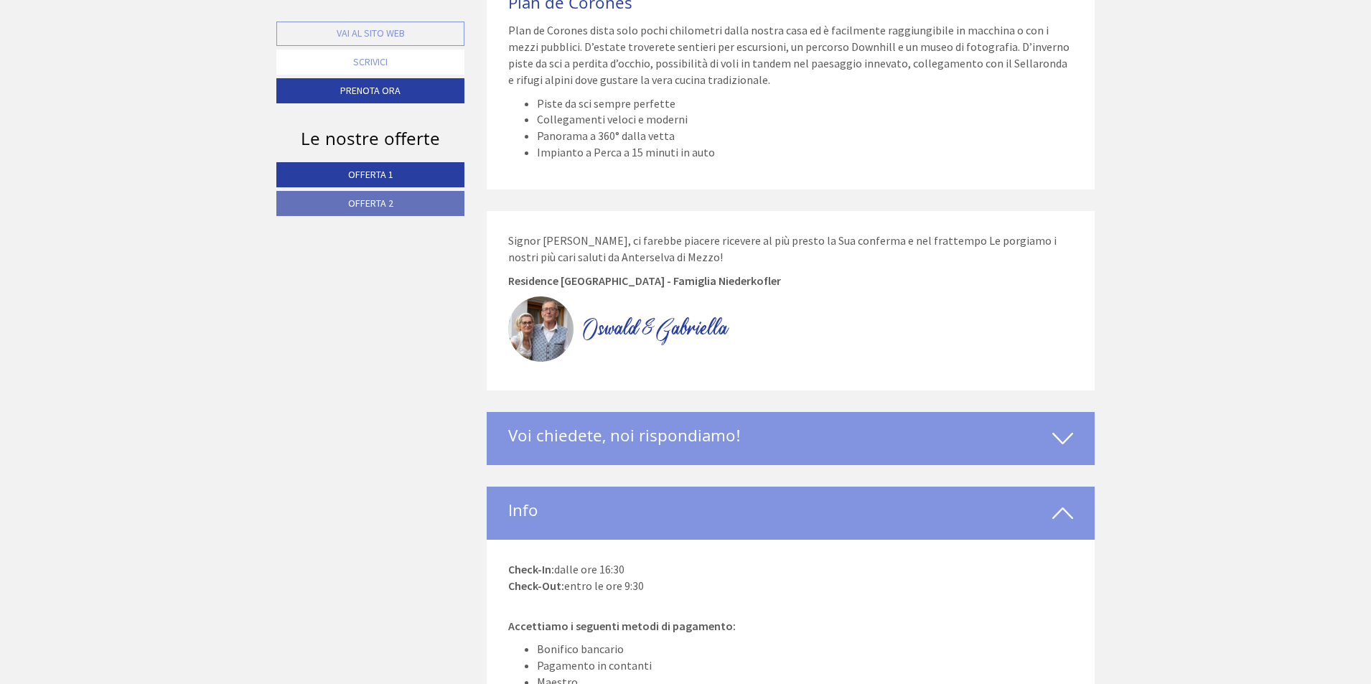
scroll to position [4308, 0]
